Goal: Transaction & Acquisition: Purchase product/service

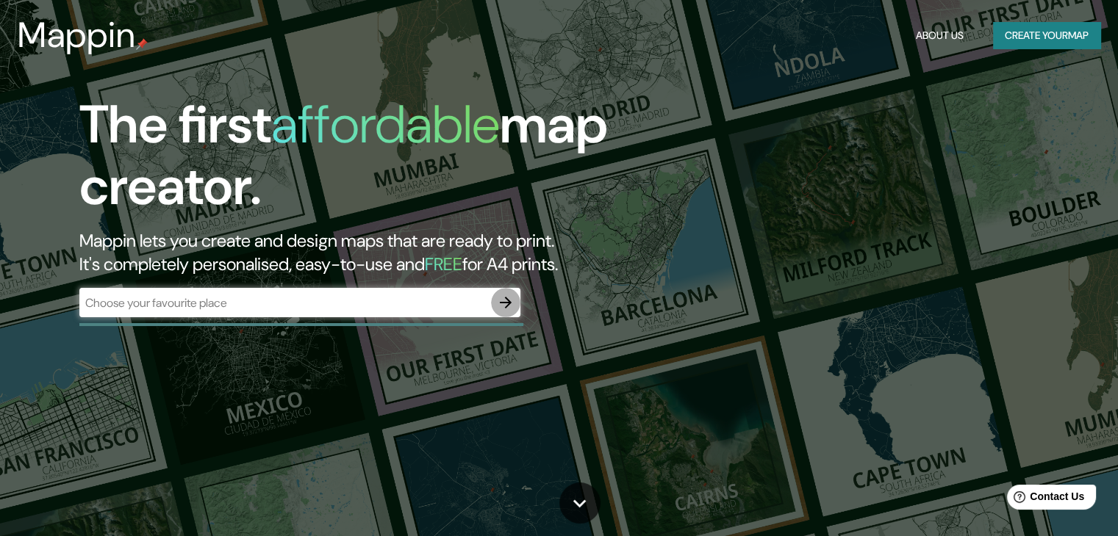
click at [506, 305] on icon "button" at bounding box center [506, 303] width 18 height 18
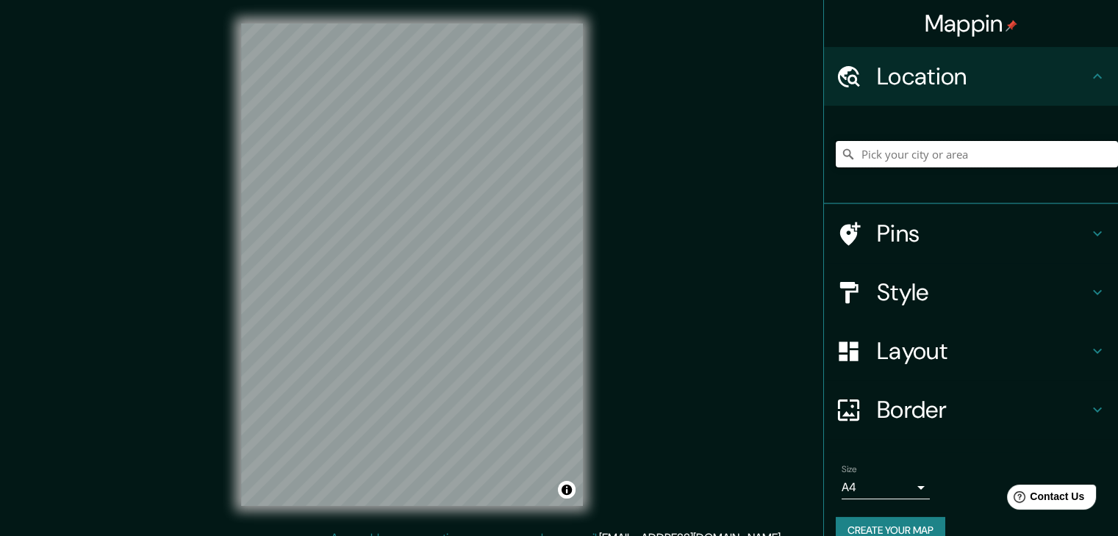
click at [894, 149] on input "Pick your city or area" at bounding box center [977, 154] width 282 height 26
paste input "[STREET_ADDRESS]"
type input "[STREET_ADDRESS]"
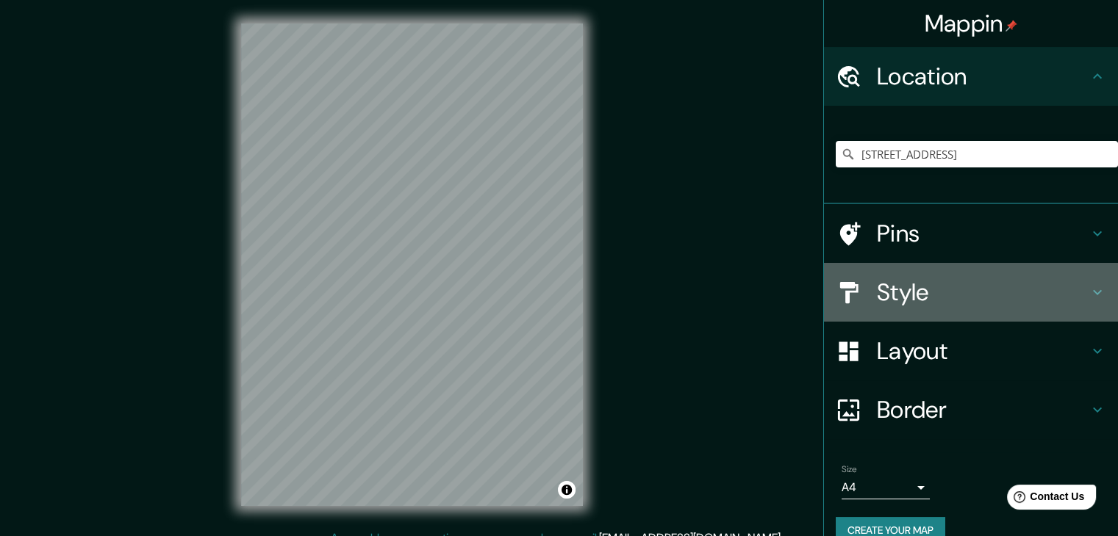
click at [926, 289] on h4 "Style" at bounding box center [983, 292] width 212 height 29
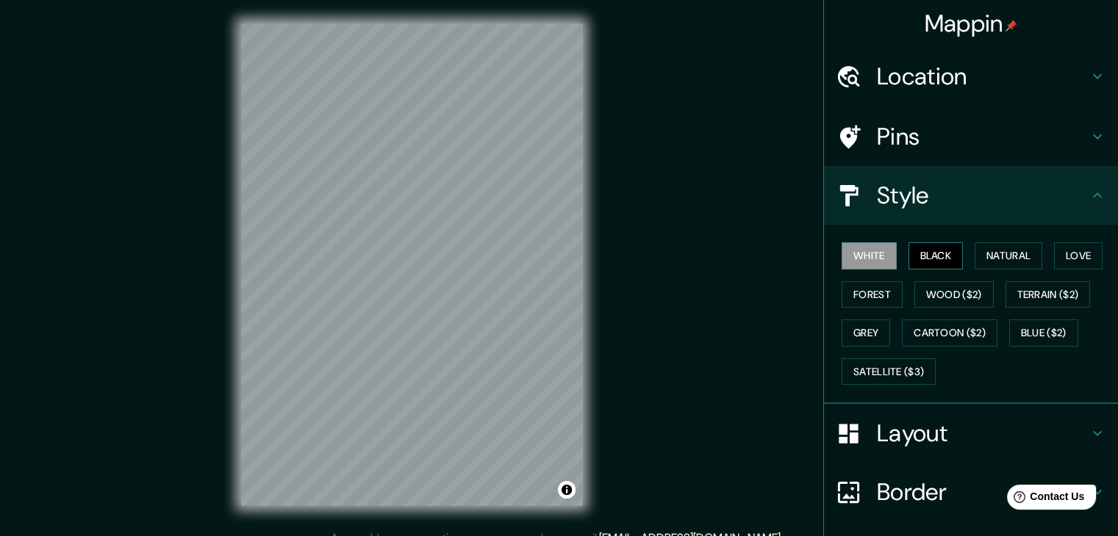
click at [929, 248] on button "Black" at bounding box center [935, 255] width 55 height 27
click at [850, 251] on button "White" at bounding box center [868, 255] width 55 height 27
click at [923, 259] on button "Black" at bounding box center [935, 255] width 55 height 27
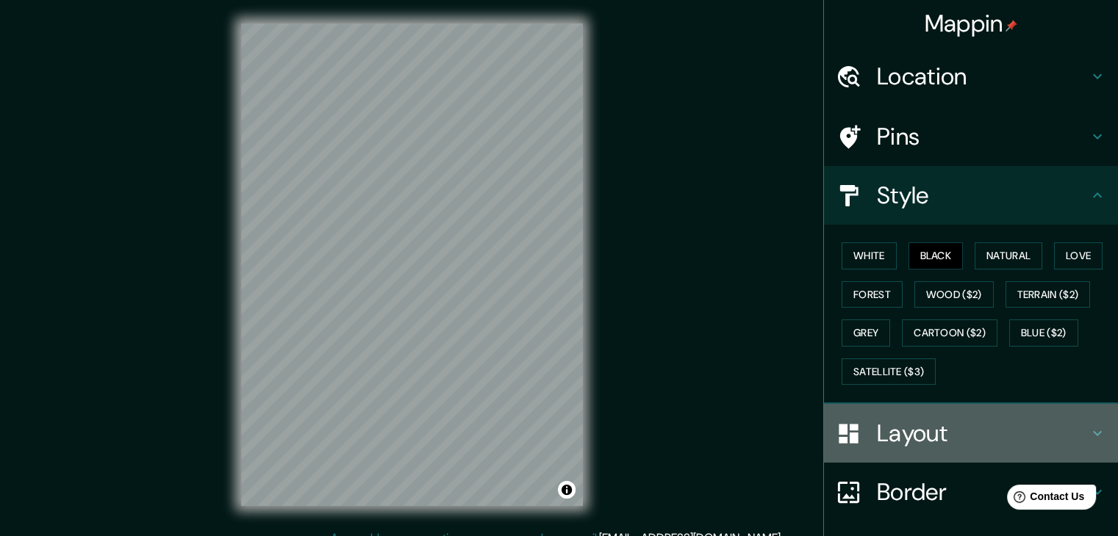
click at [934, 431] on h4 "Layout" at bounding box center [983, 433] width 212 height 29
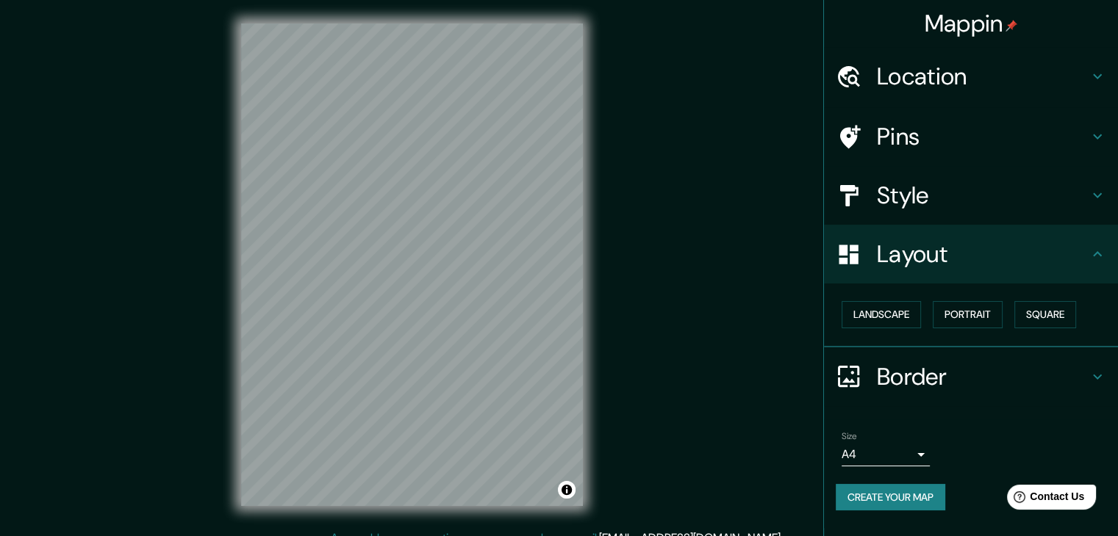
scroll to position [17, 0]
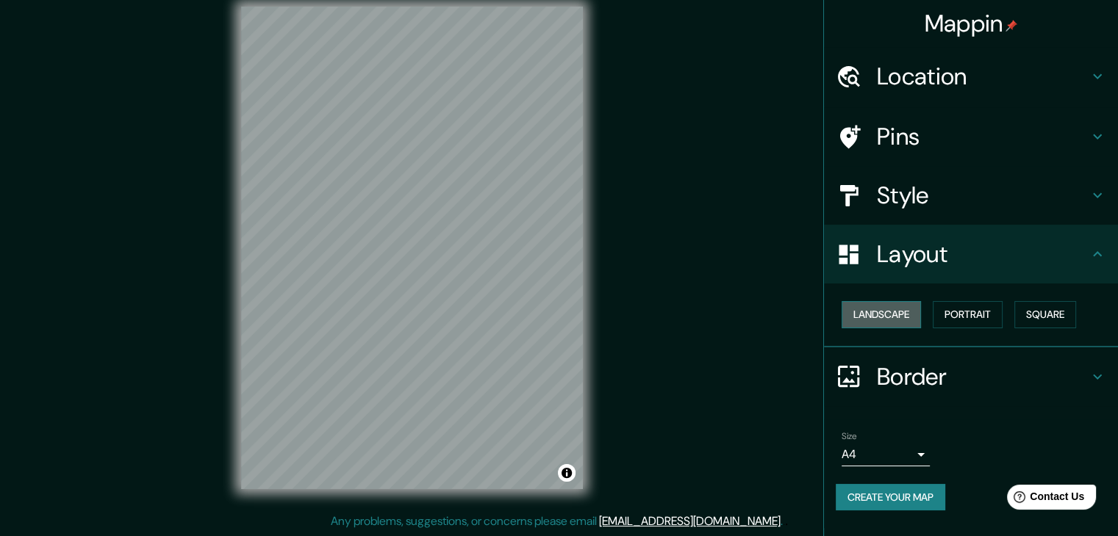
click at [896, 315] on button "Landscape" at bounding box center [880, 314] width 79 height 27
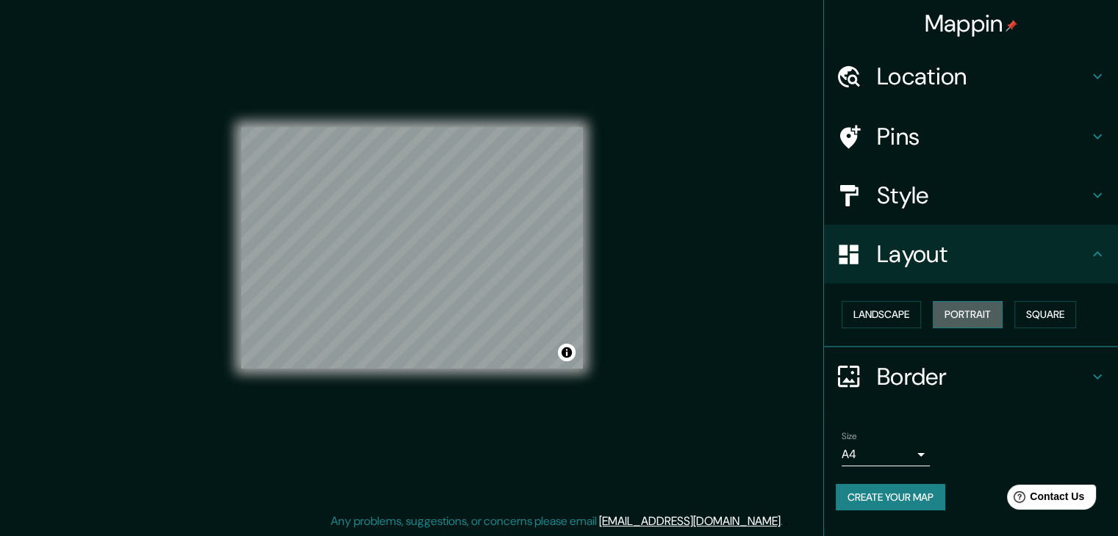
click at [963, 315] on button "Portrait" at bounding box center [968, 314] width 70 height 27
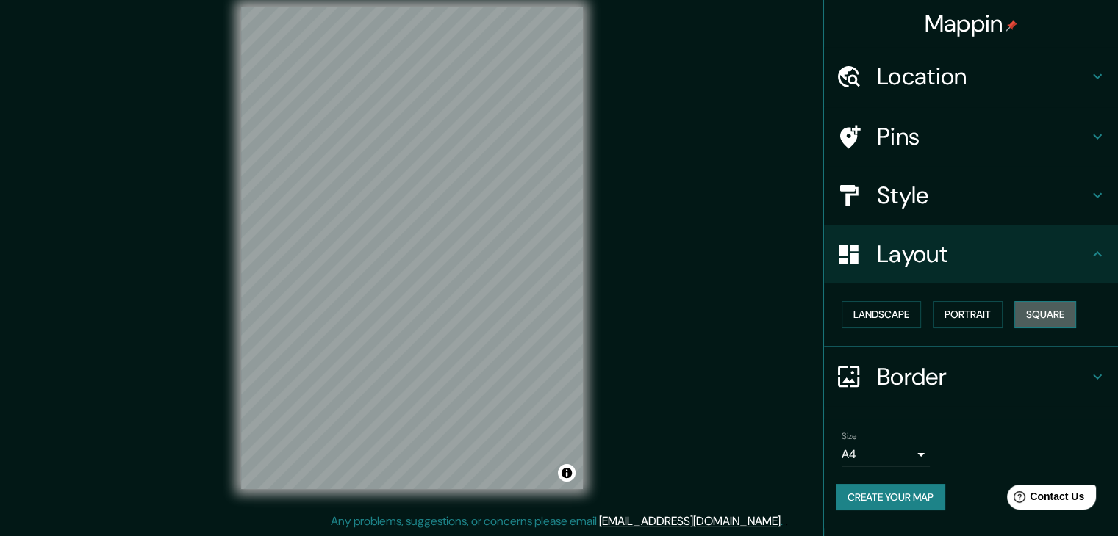
click at [1037, 321] on button "Square" at bounding box center [1045, 314] width 62 height 27
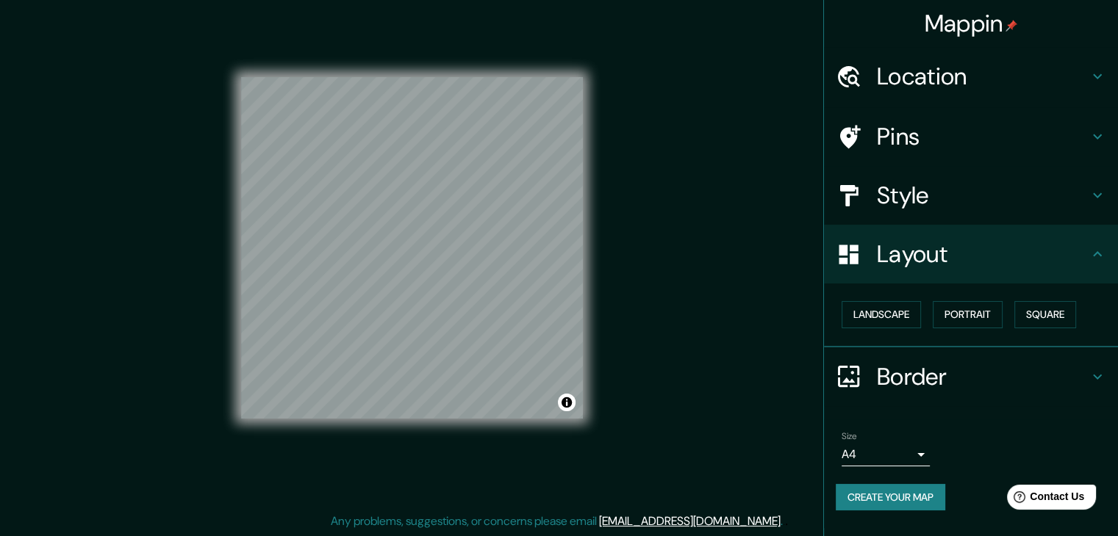
click at [885, 377] on h4 "Border" at bounding box center [983, 376] width 212 height 29
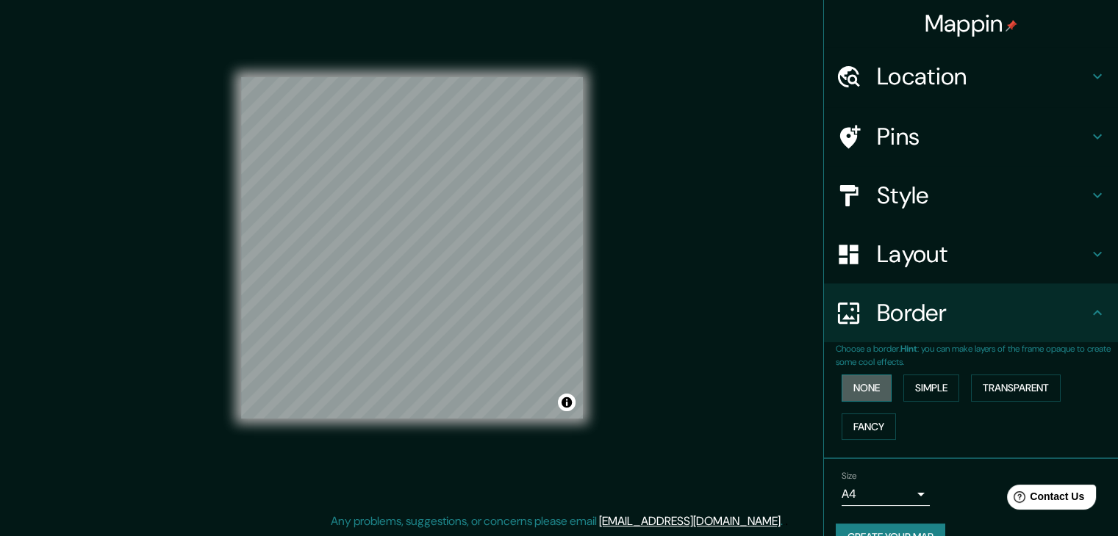
click at [865, 385] on button "None" at bounding box center [866, 388] width 50 height 27
click at [917, 392] on button "Simple" at bounding box center [931, 388] width 56 height 27
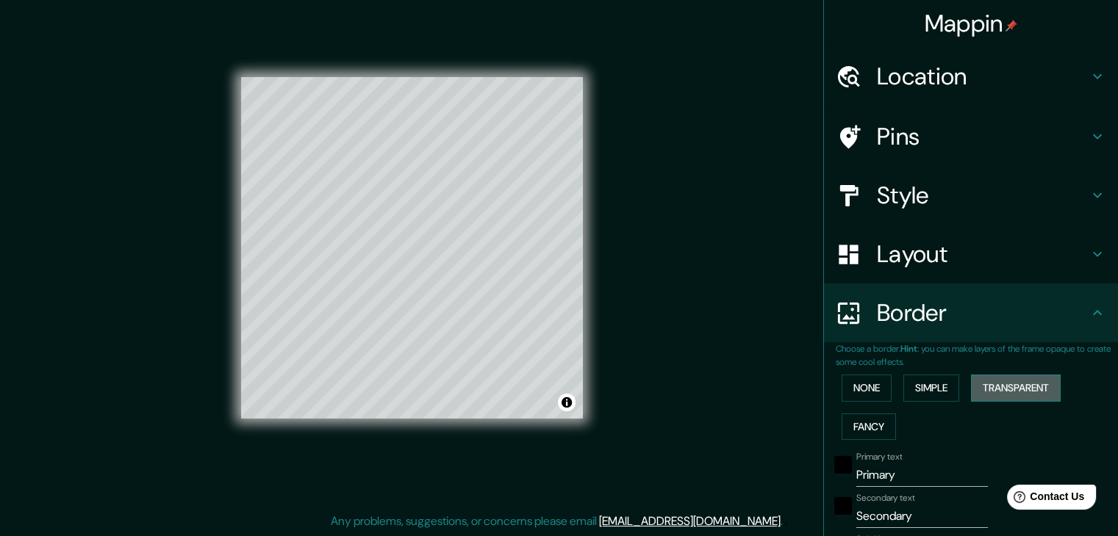
click at [997, 388] on button "Transparent" at bounding box center [1016, 388] width 90 height 27
click at [847, 427] on button "Fancy" at bounding box center [868, 427] width 54 height 27
click at [861, 396] on button "None" at bounding box center [866, 388] width 50 height 27
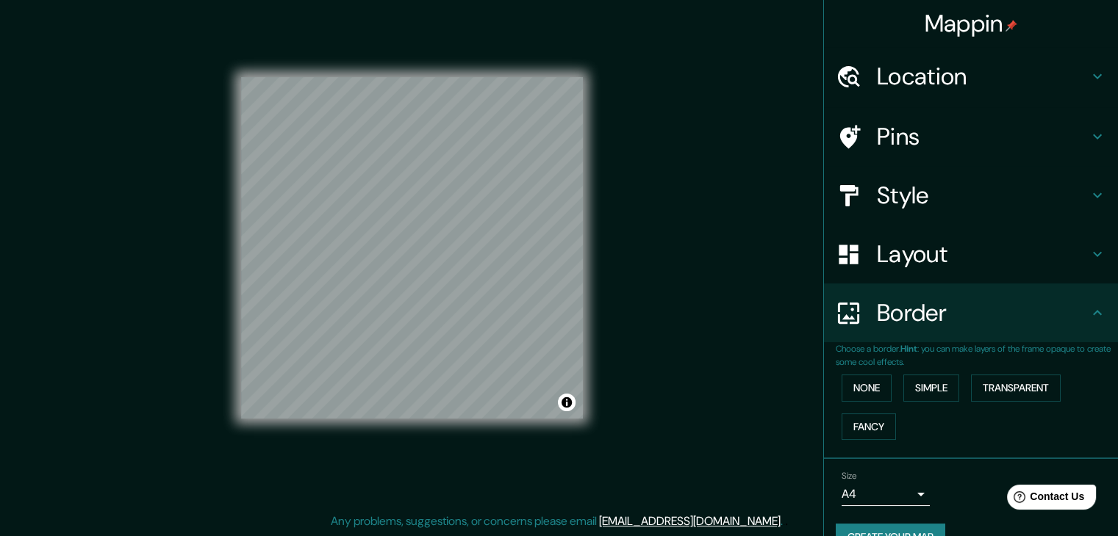
scroll to position [31, 0]
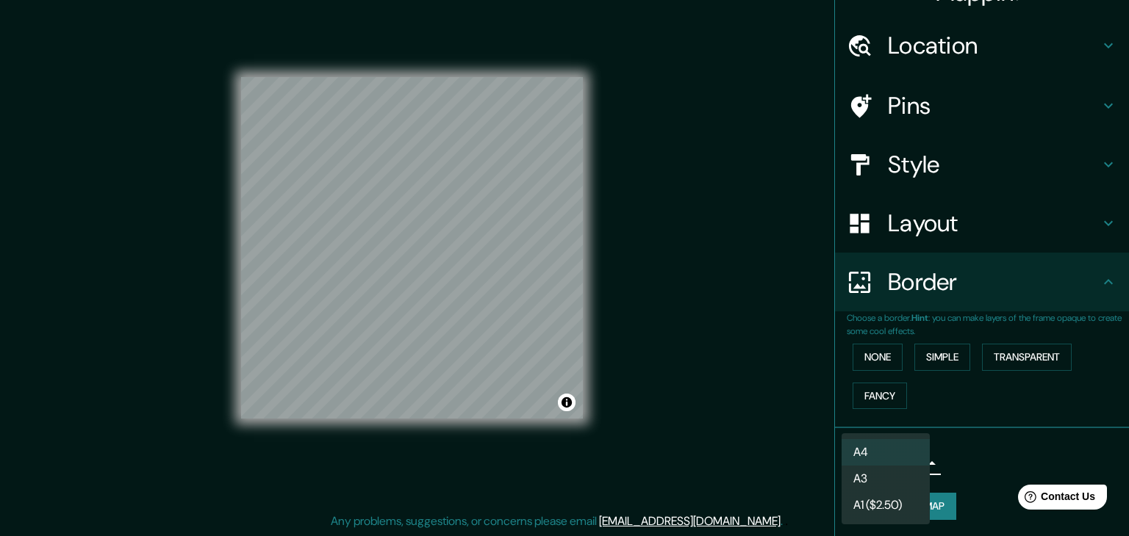
click at [899, 462] on body "Mappin Location [STREET_ADDRESS][GEOGRAPHIC_DATA][STREET_ADDRESS][STREET_ADDRES…" at bounding box center [564, 251] width 1129 height 536
click at [877, 477] on li "A3" at bounding box center [885, 479] width 88 height 26
click at [905, 456] on body "Mappin Location [STREET_ADDRESS][GEOGRAPHIC_DATA][STREET_ADDRESS][STREET_ADDRES…" at bounding box center [564, 251] width 1129 height 536
click at [896, 453] on li "A4" at bounding box center [885, 452] width 88 height 26
type input "single"
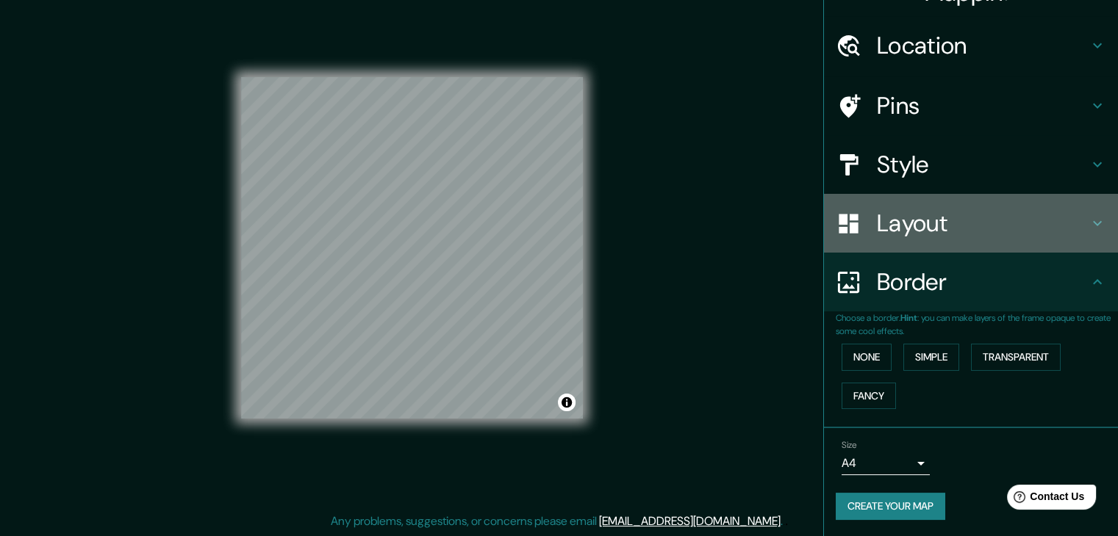
click at [942, 226] on h4 "Layout" at bounding box center [983, 223] width 212 height 29
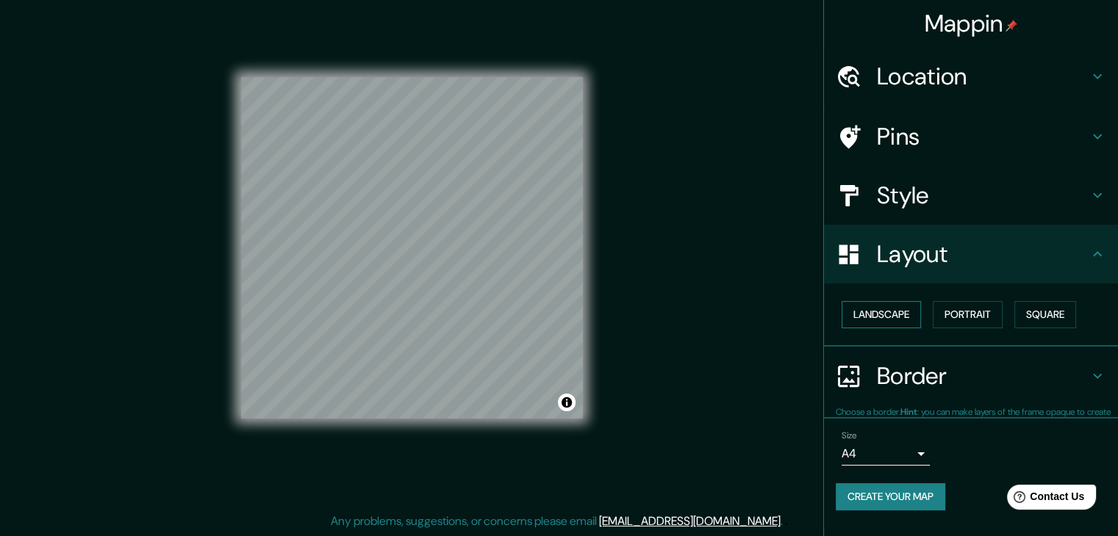
scroll to position [0, 0]
click at [891, 303] on button "Landscape" at bounding box center [880, 314] width 79 height 27
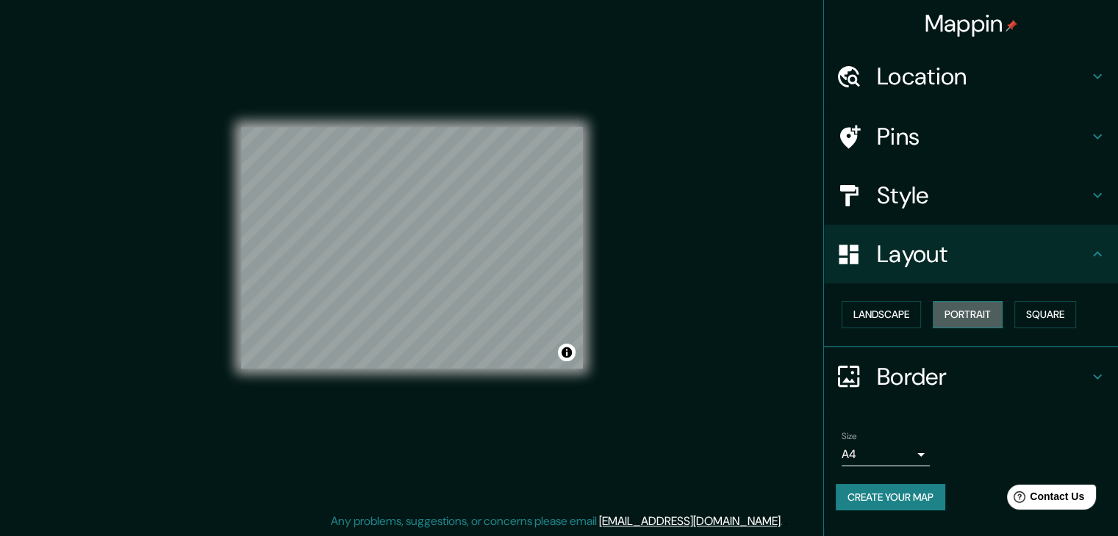
click at [965, 323] on button "Portrait" at bounding box center [968, 314] width 70 height 27
